Goal: Task Accomplishment & Management: Manage account settings

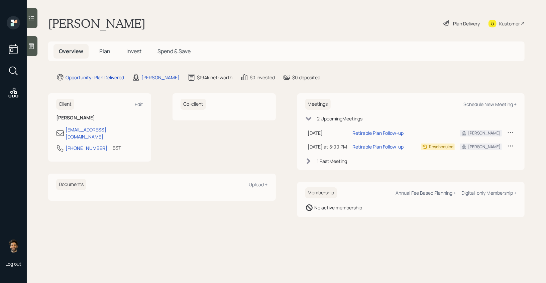
click at [104, 49] on span "Plan" at bounding box center [104, 51] width 11 height 7
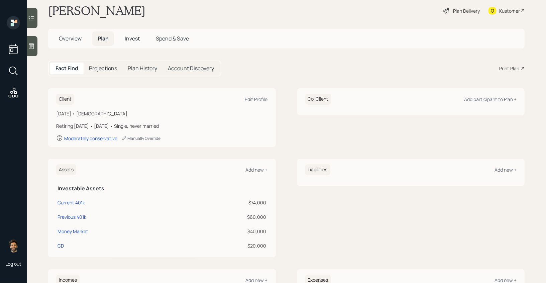
scroll to position [11, 0]
click at [34, 16] on icon at bounding box center [32, 18] width 6 height 5
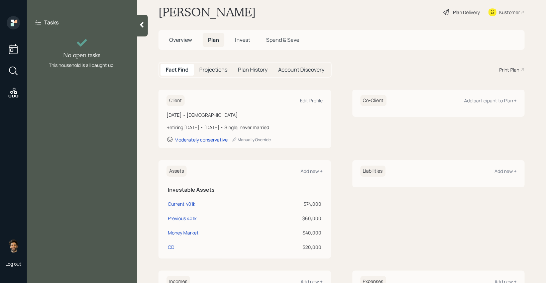
click at [141, 32] on div at bounding box center [142, 26] width 11 height 22
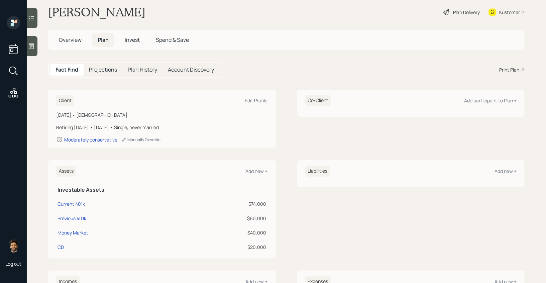
click at [30, 49] on icon at bounding box center [31, 46] width 7 height 7
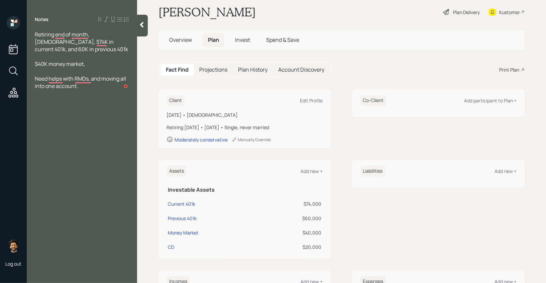
click at [209, 8] on h1 "[PERSON_NAME]" at bounding box center [207, 12] width 97 height 15
drag, startPoint x: 209, startPoint y: 8, endPoint x: 179, endPoint y: 1, distance: 31.3
click at [0, 0] on div "Log out Notes Retiring end of month, [DEMOGRAPHIC_DATA], $74K in current 401k, …" at bounding box center [273, 141] width 546 height 283
click at [177, 36] on span "Overview" at bounding box center [180, 39] width 23 height 7
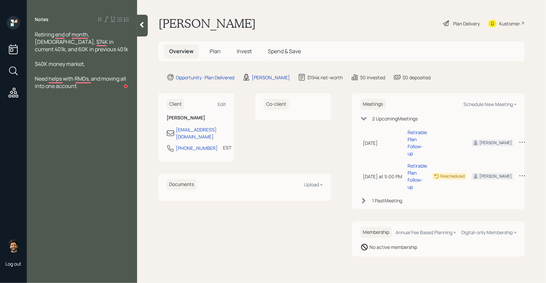
click at [213, 52] on span "Plan" at bounding box center [215, 51] width 11 height 7
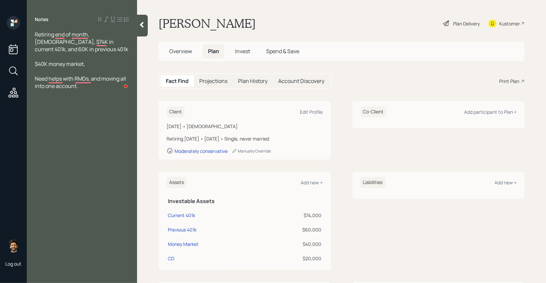
click at [455, 25] on div "Plan Delivery" at bounding box center [466, 23] width 27 height 7
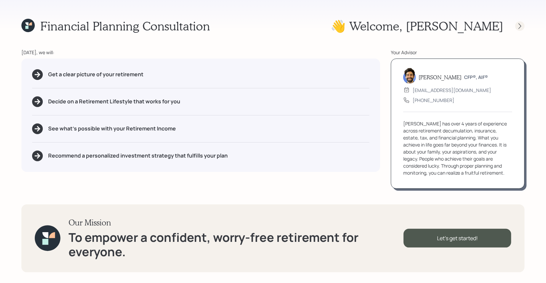
click at [523, 22] on div at bounding box center [520, 25] width 9 height 9
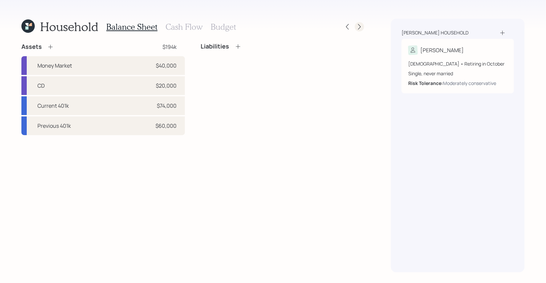
click at [361, 28] on icon at bounding box center [359, 26] width 7 height 7
